Goal: Information Seeking & Learning: Learn about a topic

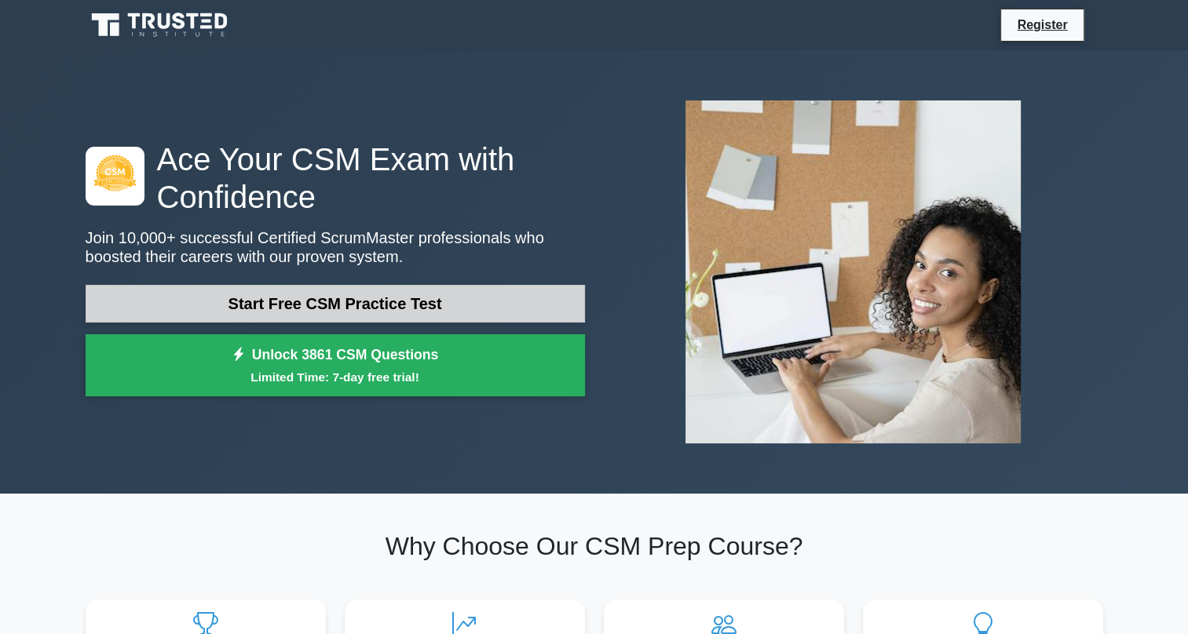
click at [301, 289] on link "Start Free CSM Practice Test" at bounding box center [335, 304] width 499 height 38
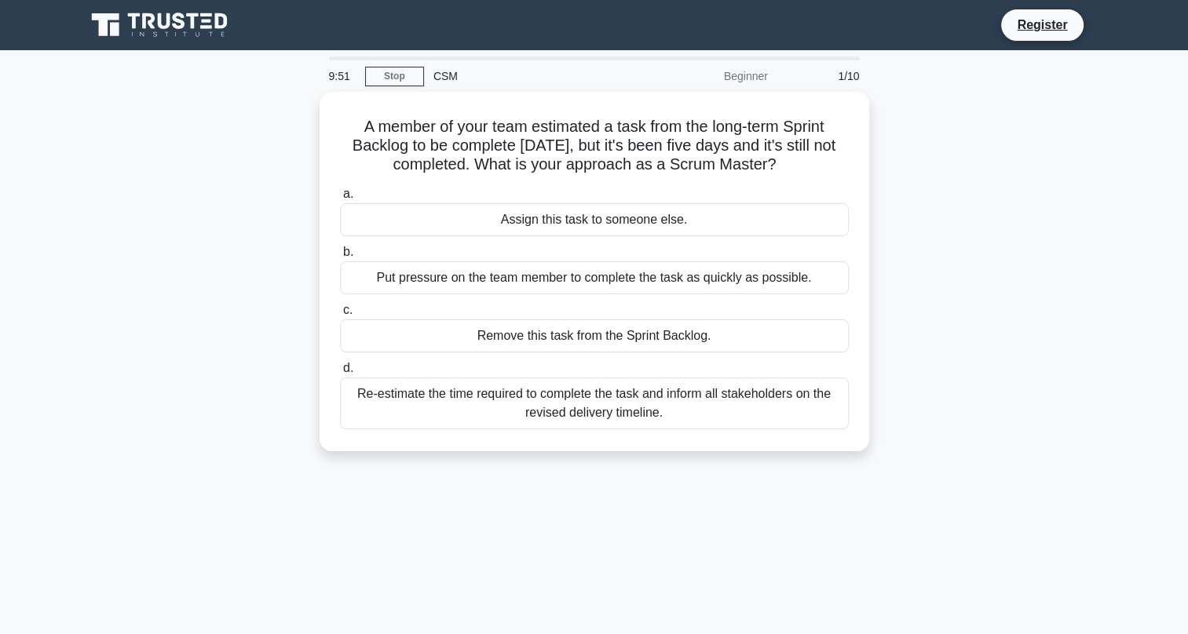
drag, startPoint x: 0, startPoint y: 0, endPoint x: 104, endPoint y: 235, distance: 256.9
click at [104, 235] on div "A member of your team estimated a task from the long-term Sprint Backlog to be …" at bounding box center [594, 281] width 1036 height 378
